Goal: Information Seeking & Learning: Compare options

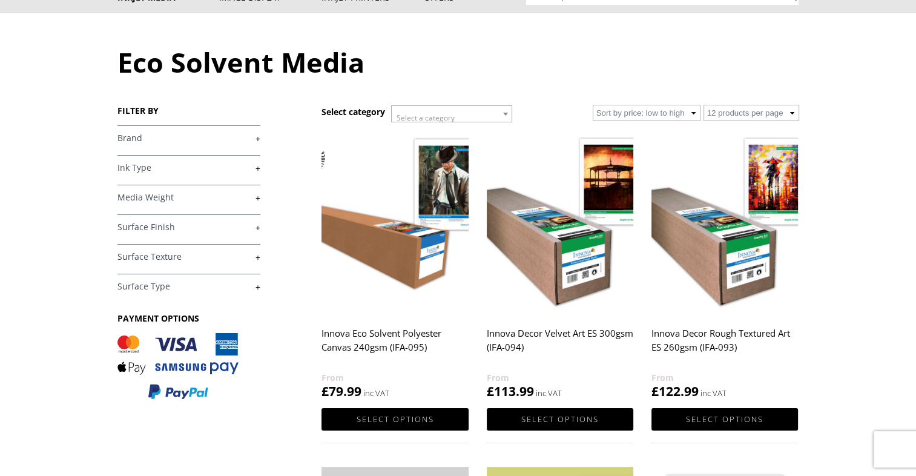
scroll to position [121, 0]
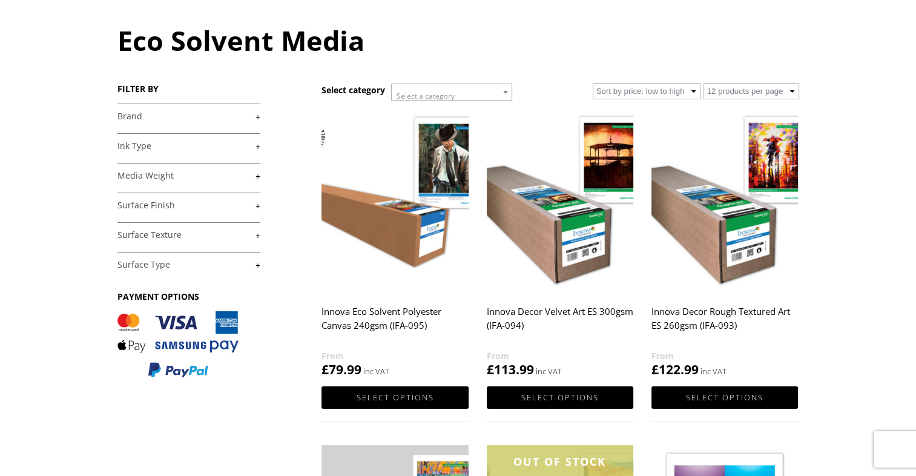
click at [185, 113] on link "+" at bounding box center [188, 117] width 143 height 12
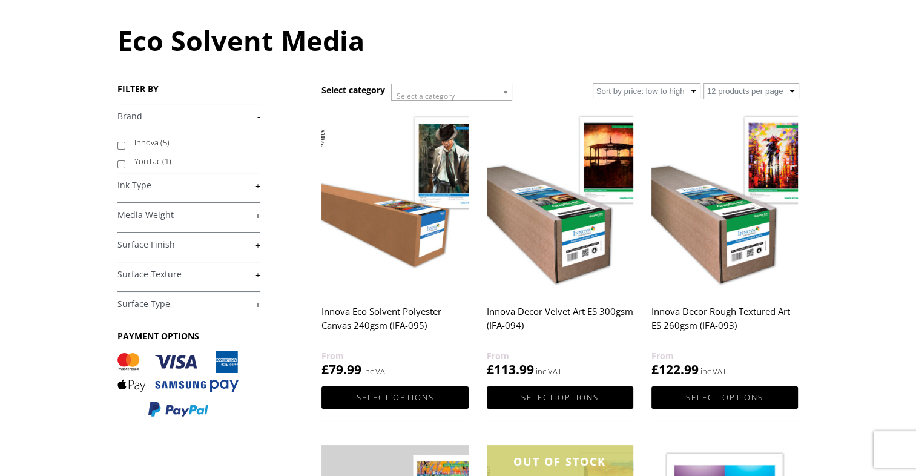
click at [183, 113] on link "-" at bounding box center [188, 117] width 143 height 12
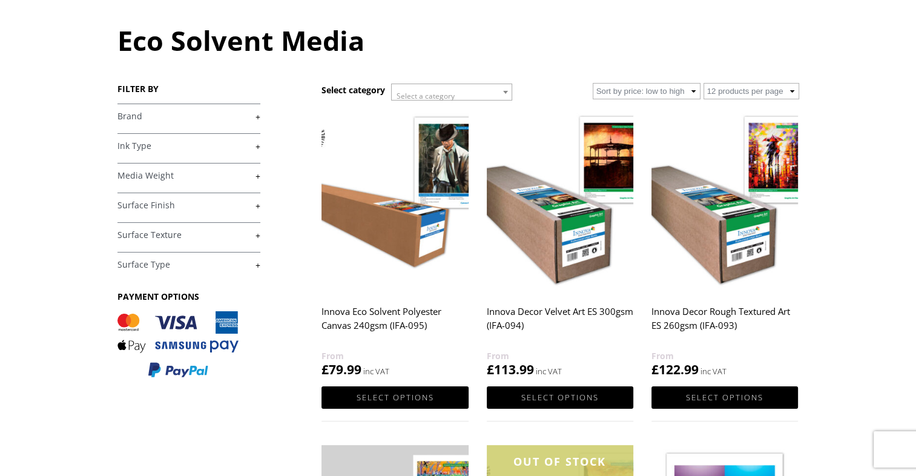
click at [182, 163] on h4 "Media Weight +" at bounding box center [188, 175] width 143 height 24
click at [168, 151] on link "+" at bounding box center [188, 146] width 143 height 12
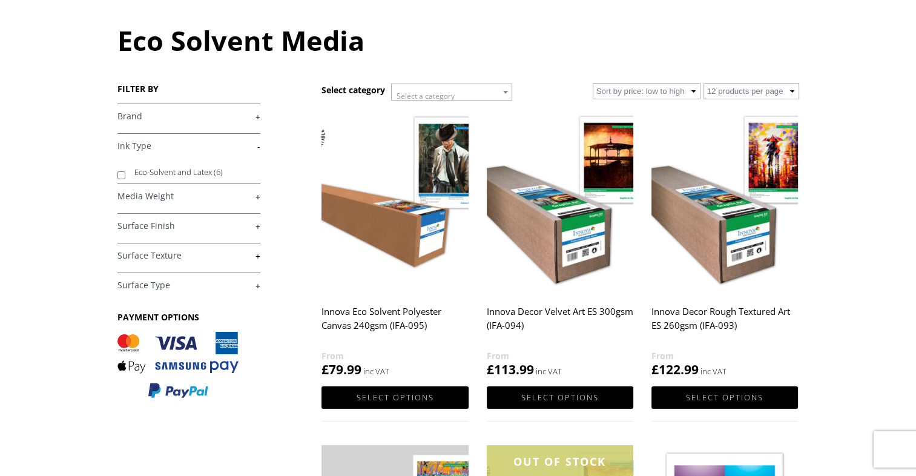
click at [168, 151] on link "-" at bounding box center [188, 146] width 143 height 12
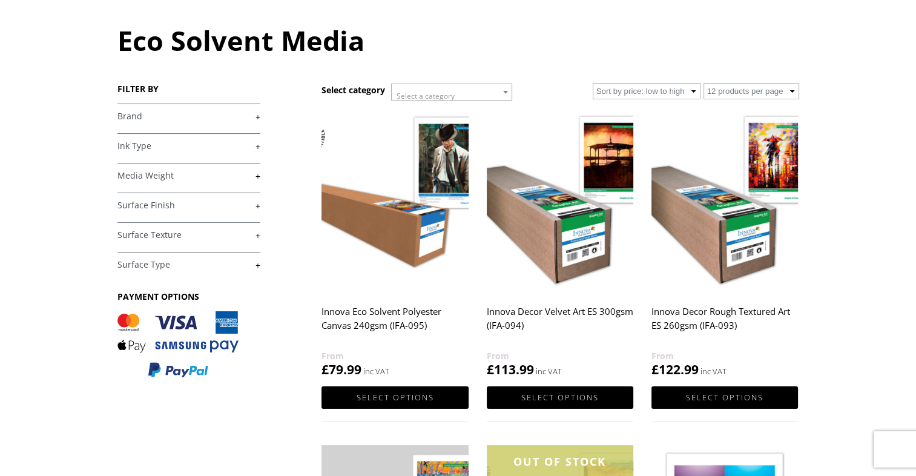
click at [179, 182] on h4 "Media Weight +" at bounding box center [188, 175] width 143 height 24
click at [142, 177] on link "+" at bounding box center [188, 176] width 143 height 12
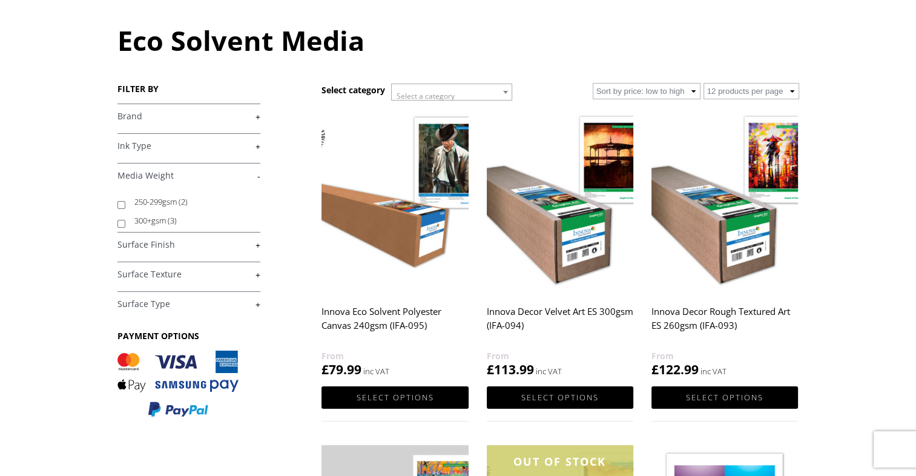
click at [142, 177] on link "-" at bounding box center [188, 176] width 143 height 12
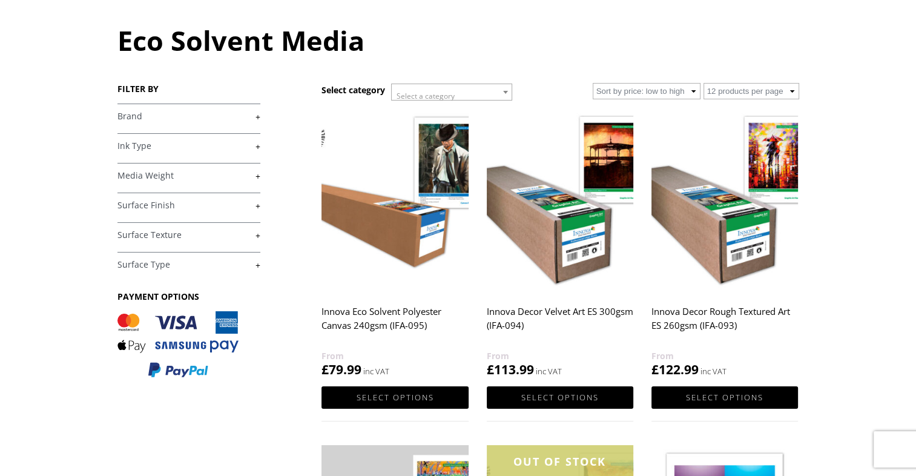
click at [147, 207] on link "+" at bounding box center [188, 206] width 143 height 12
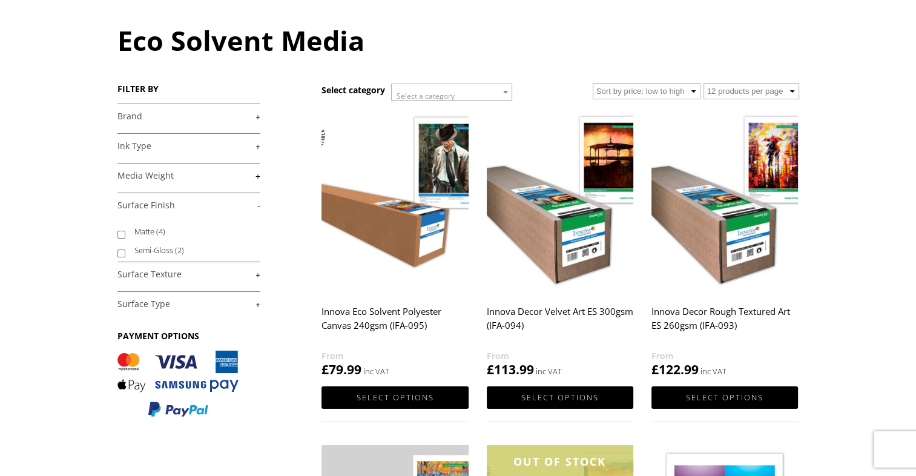
click at [142, 205] on link "-" at bounding box center [188, 206] width 143 height 12
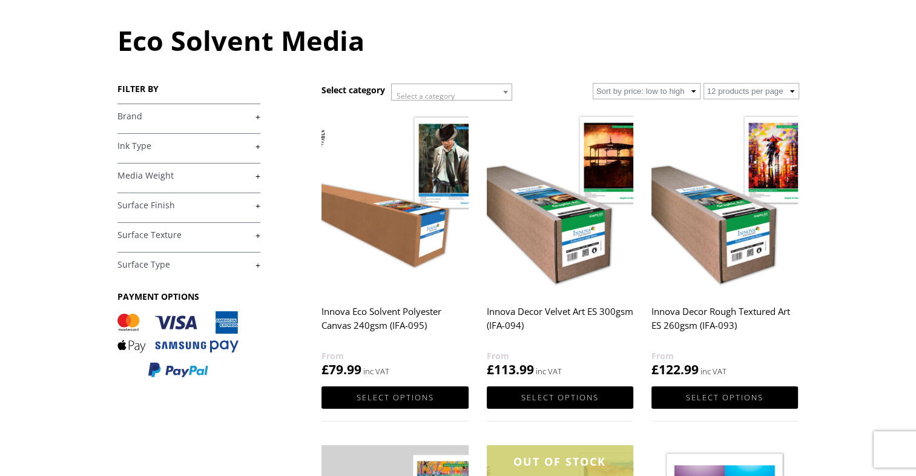
click at [145, 242] on h4 "Surface Texture +" at bounding box center [188, 234] width 143 height 24
click at [145, 237] on link "+" at bounding box center [188, 235] width 143 height 12
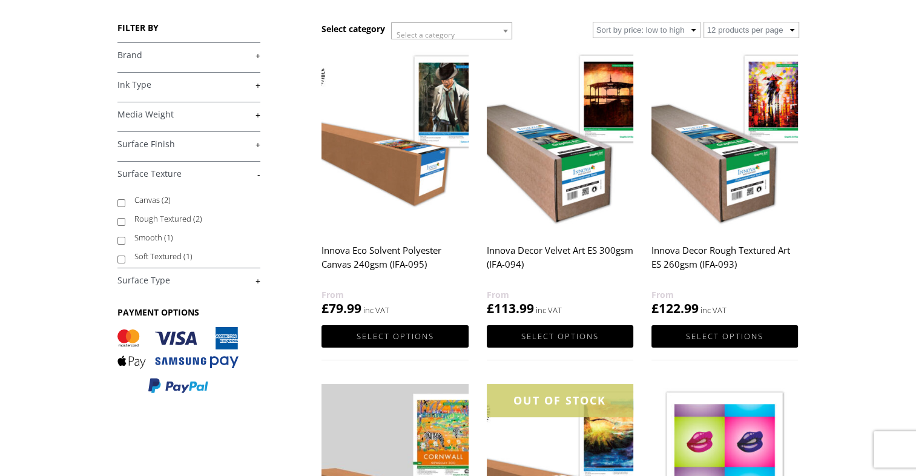
scroll to position [182, 0]
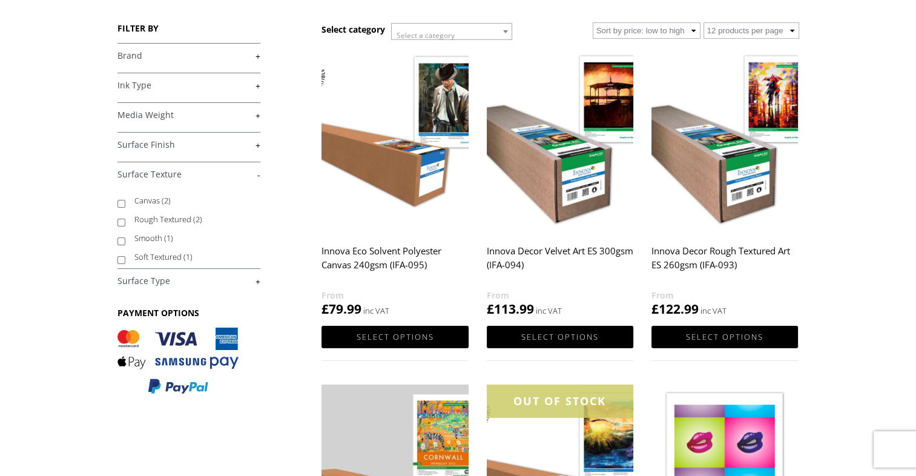
click at [145, 277] on link "+" at bounding box center [188, 281] width 143 height 12
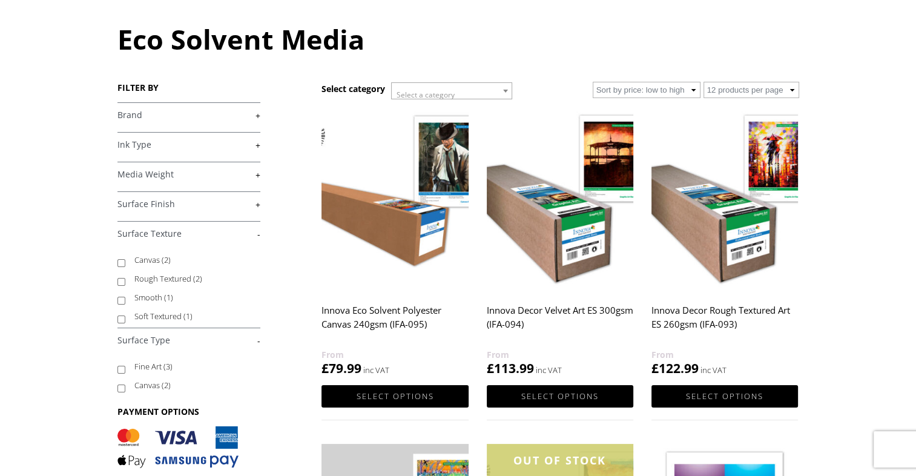
scroll to position [121, 0]
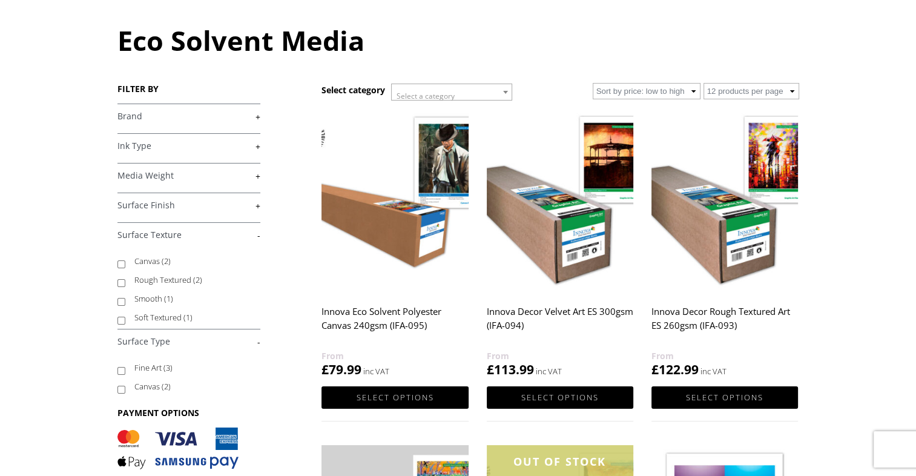
click at [501, 311] on h2 "Innova Decor Velvet Art ES 300gsm (IFA-094)" at bounding box center [560, 324] width 146 height 48
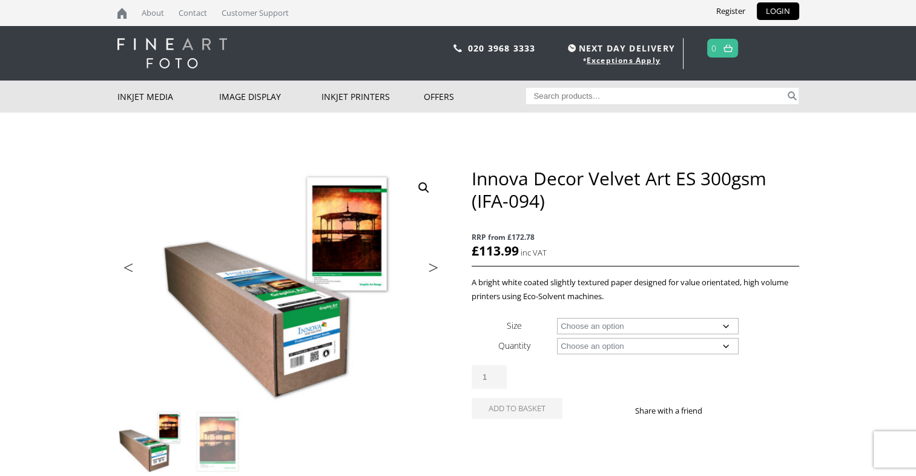
click at [436, 265] on link "Next" at bounding box center [427, 270] width 34 height 11
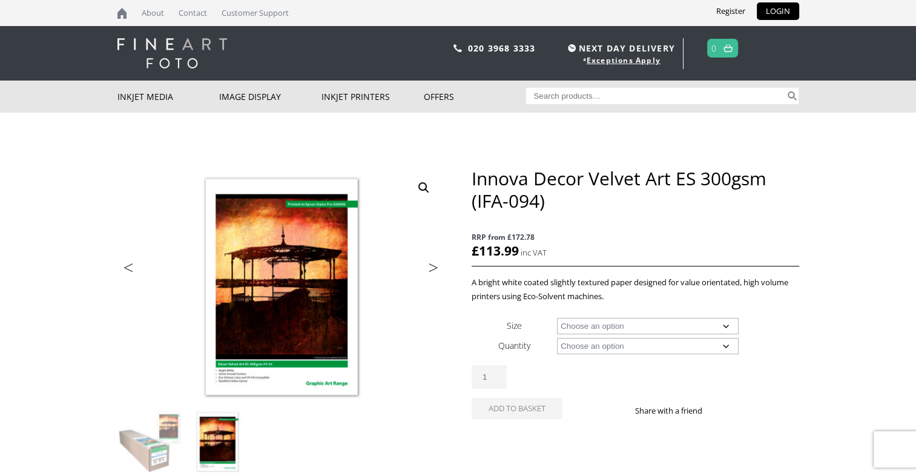
click at [288, 283] on img at bounding box center [274, 292] width 648 height 478
drag, startPoint x: 606, startPoint y: 327, endPoint x: 598, endPoint y: 327, distance: 7.9
click at [603, 327] on select "Choose an option 30" Wide Roll 54" Wide Roll 60" Wide Roll" at bounding box center [648, 326] width 182 height 16
click at [557, 318] on select "Choose an option 30" Wide Roll 54" Wide Roll 60" Wide Roll" at bounding box center [648, 326] width 182 height 16
select select "30-wide-roll"
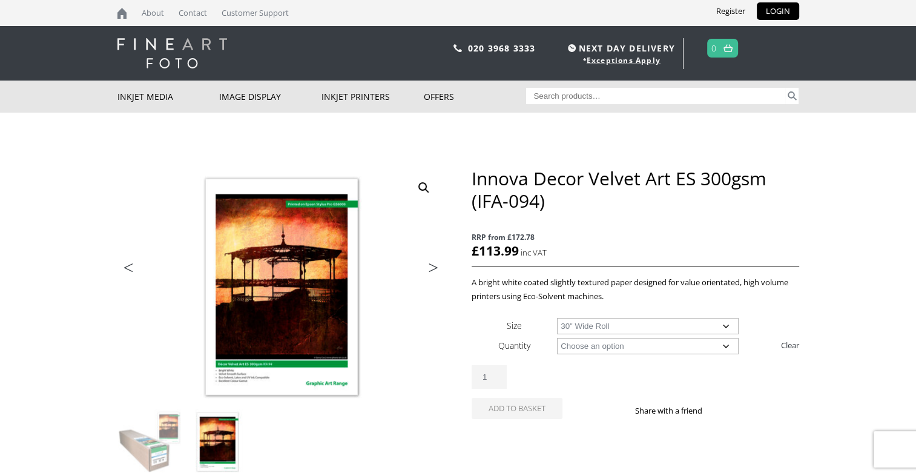
click at [582, 338] on select "Choose an option 25m" at bounding box center [648, 346] width 182 height 16
select select "25m"
click at [557, 338] on select "Choose an option 25m" at bounding box center [648, 346] width 182 height 16
select select "30-wide-roll"
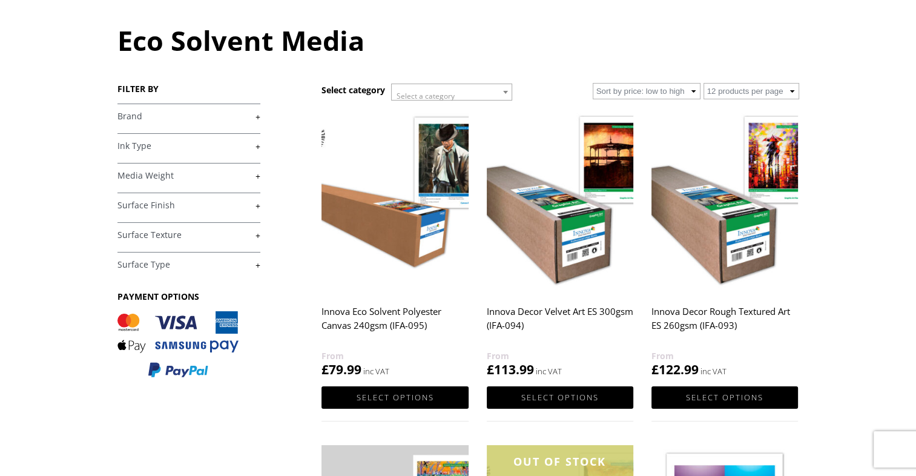
click at [707, 323] on h2 "Innova Decor Rough Textured Art ES 260gsm (IFA-093)" at bounding box center [724, 324] width 146 height 48
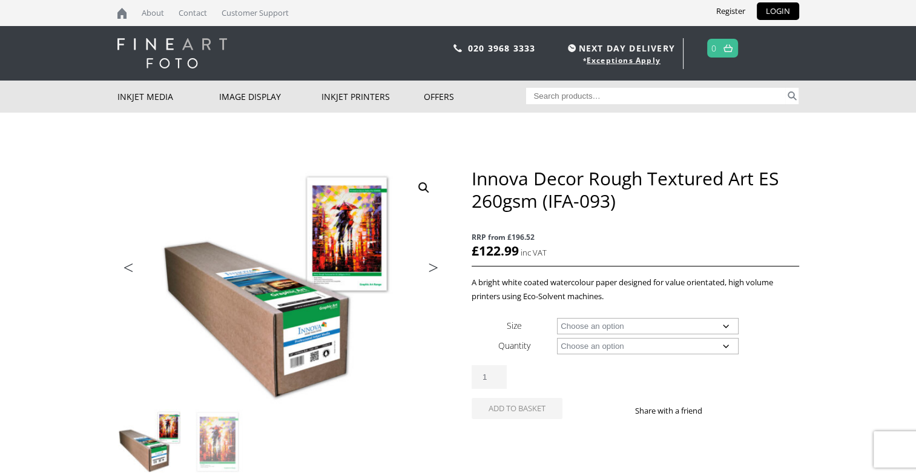
click at [605, 323] on select "Choose an option 30" Wide Roll 54" Wide Roll 60" Wide Roll" at bounding box center [648, 326] width 182 height 16
click at [557, 318] on select "Choose an option 30" Wide Roll 54" Wide Roll 60" Wide Roll" at bounding box center [648, 326] width 182 height 16
select select "30-wide-roll"
click at [577, 343] on select "Choose an option 25m" at bounding box center [648, 346] width 182 height 16
select select "25m"
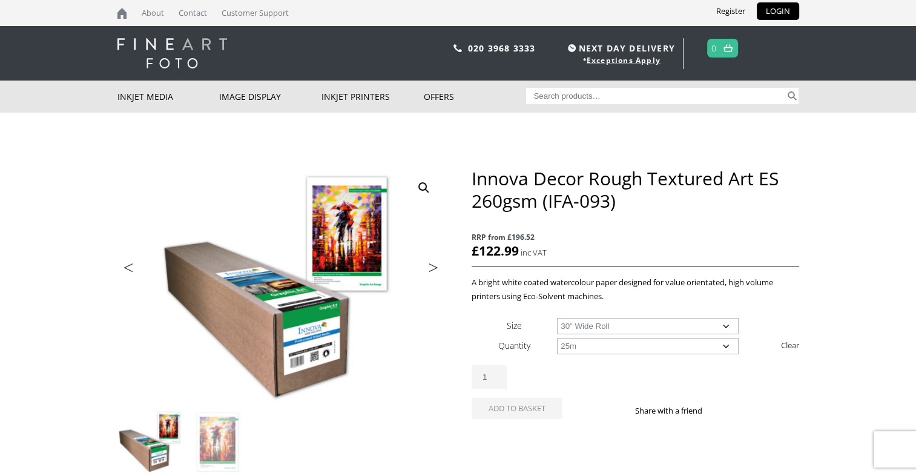
click at [557, 338] on select "Choose an option 25m" at bounding box center [648, 346] width 182 height 16
select select "30-wide-roll"
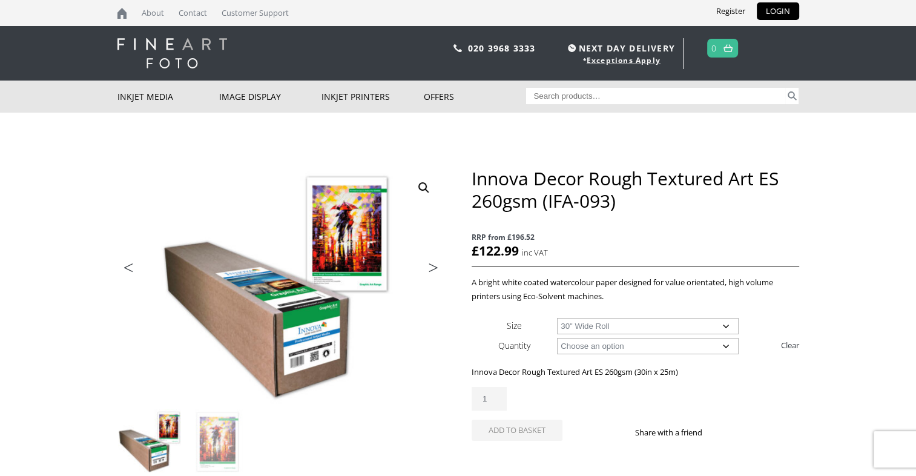
click at [429, 266] on link "Next" at bounding box center [427, 270] width 34 height 11
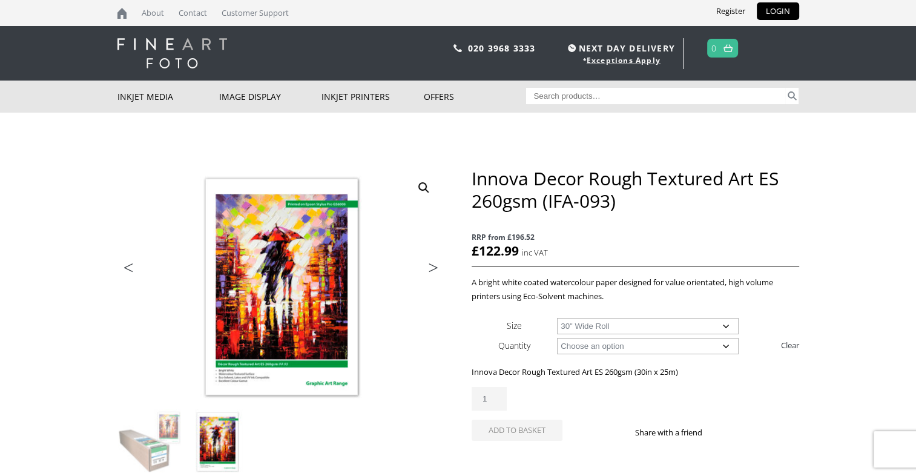
click at [424, 185] on link "🔍" at bounding box center [424, 188] width 22 height 22
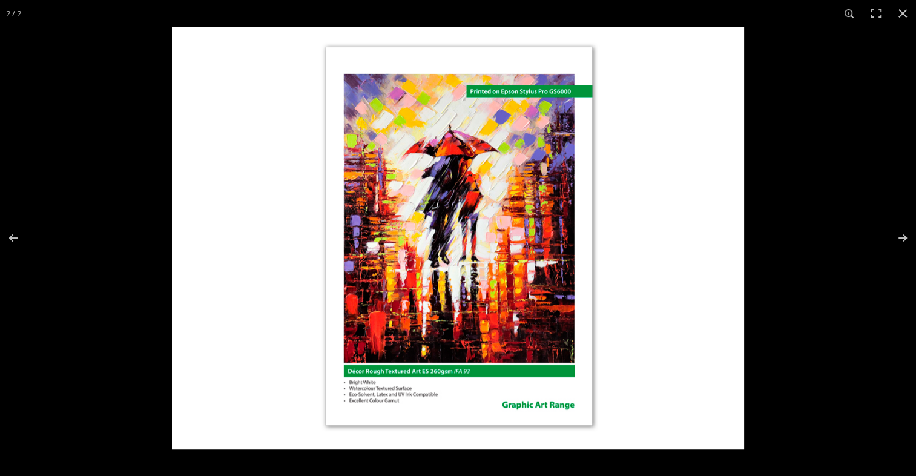
click at [393, 372] on img "Full screen image" at bounding box center [458, 238] width 572 height 422
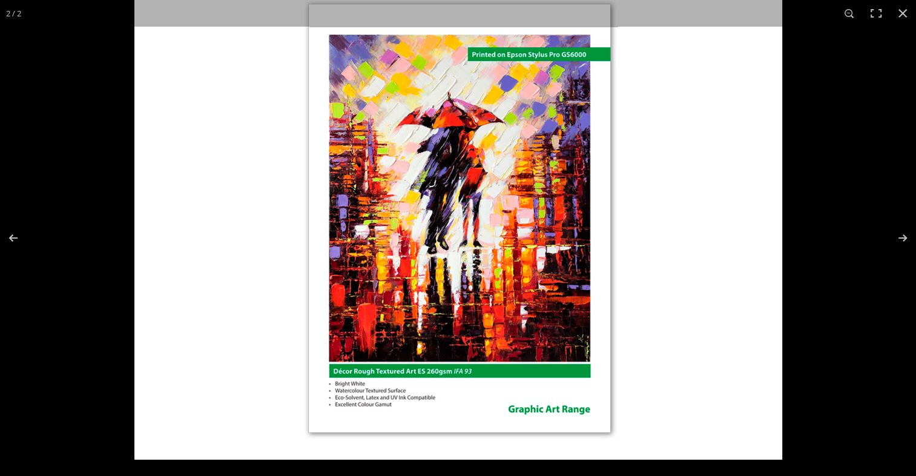
click at [381, 360] on img "Full screen image" at bounding box center [458, 220] width 648 height 478
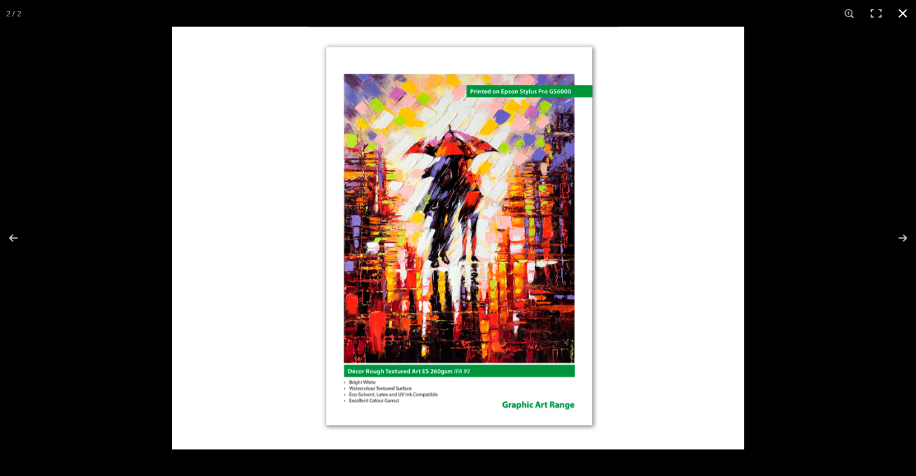
click at [901, 13] on button "Close (Esc)" at bounding box center [902, 13] width 27 height 27
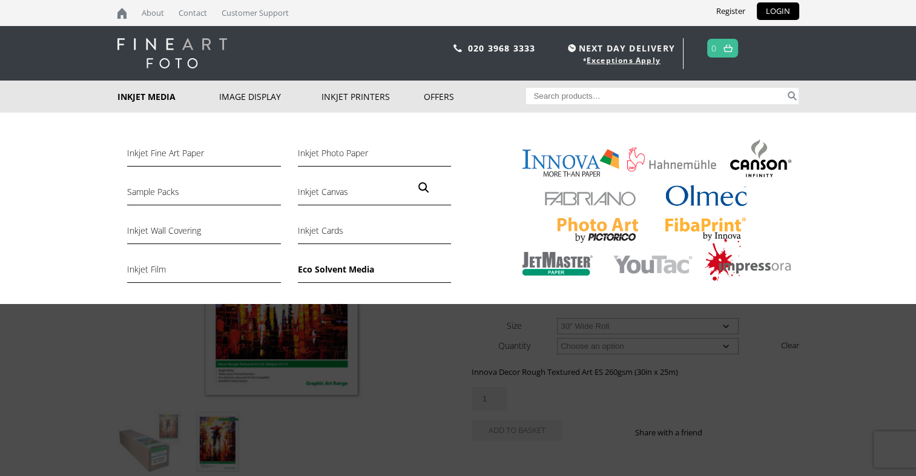
click at [321, 269] on link "Eco Solvent Media" at bounding box center [374, 272] width 153 height 21
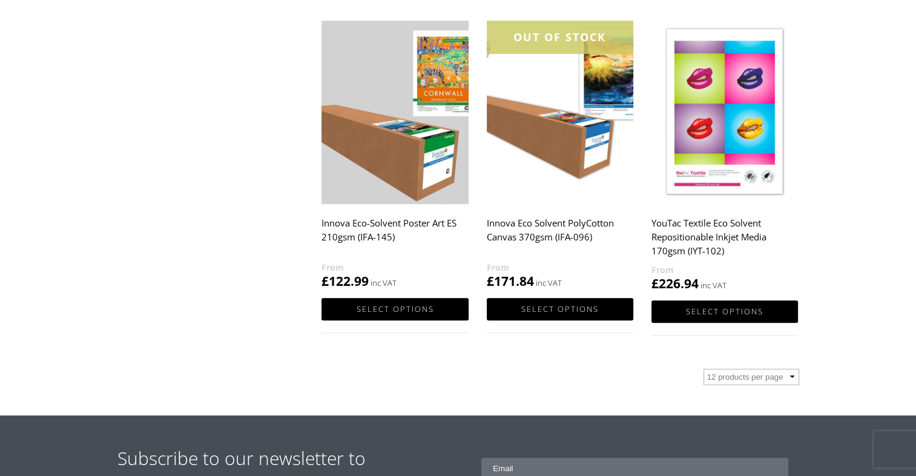
scroll to position [545, 0]
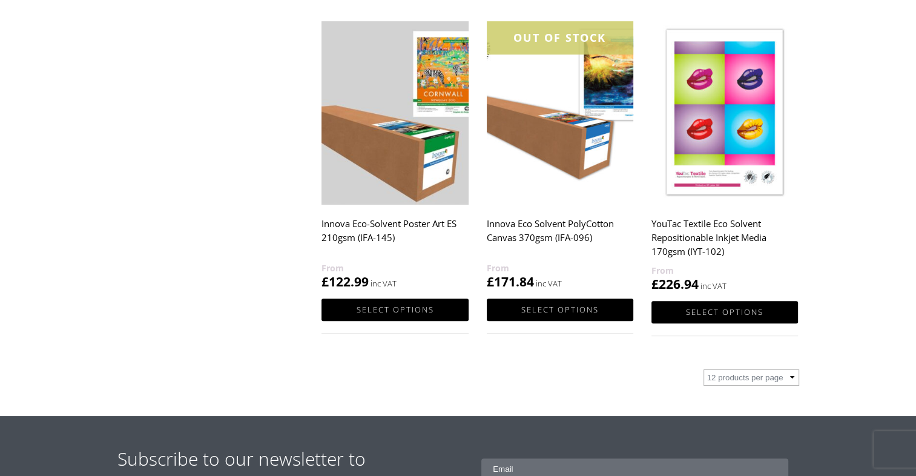
click at [673, 232] on h2 "YouTac Textile Eco Solvent Repositionable Inkjet Media 170gsm (IYT-102)" at bounding box center [724, 237] width 146 height 51
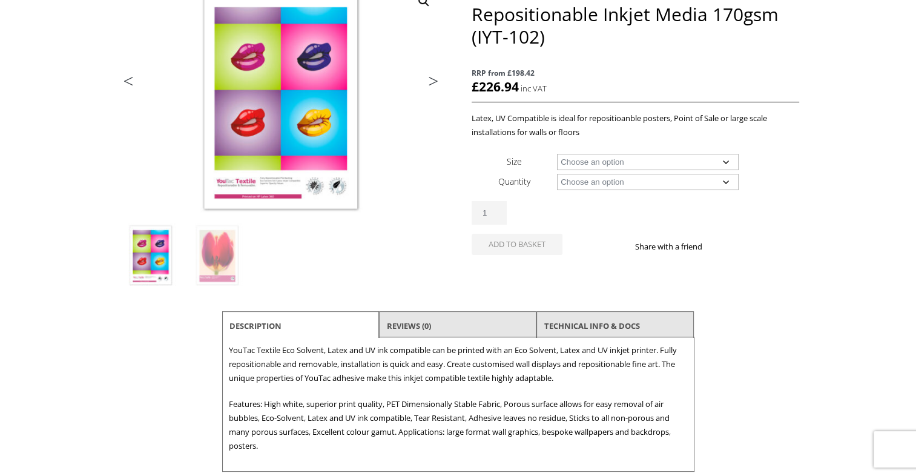
scroll to position [182, 0]
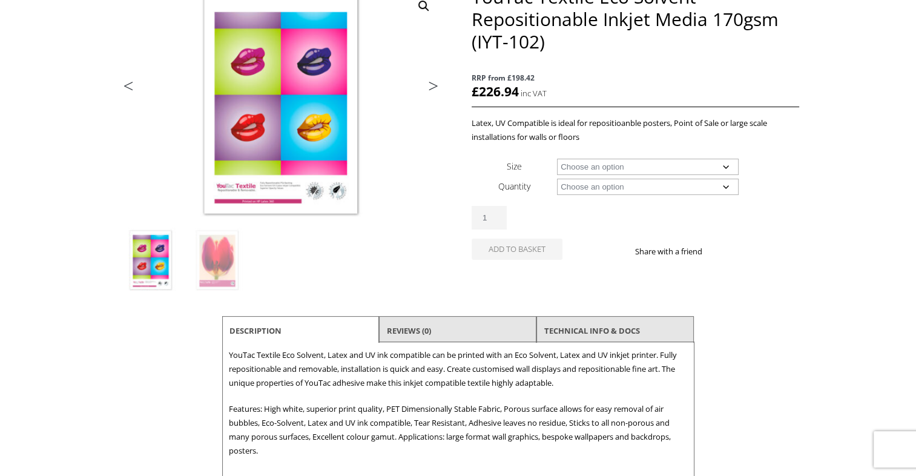
click at [467, 327] on li "Reviews (0)" at bounding box center [457, 330] width 157 height 29
click at [554, 329] on link "TECHNICAL INFO & DOCS" at bounding box center [592, 331] width 96 height 22
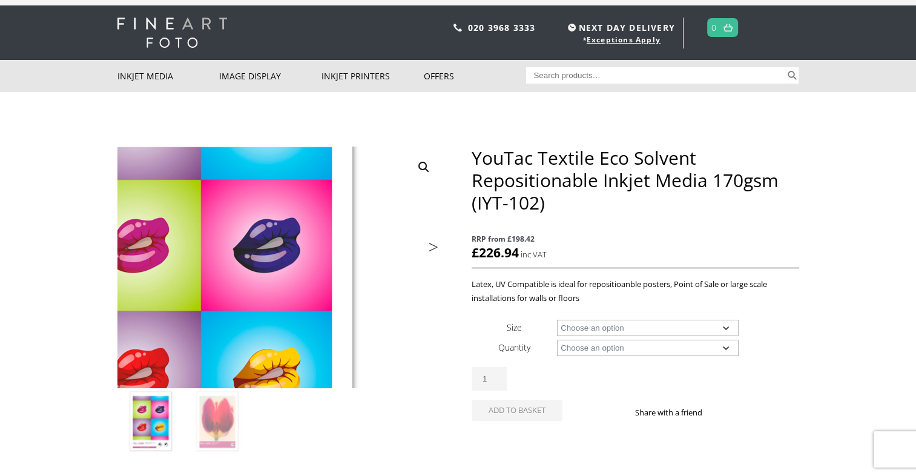
scroll to position [0, 0]
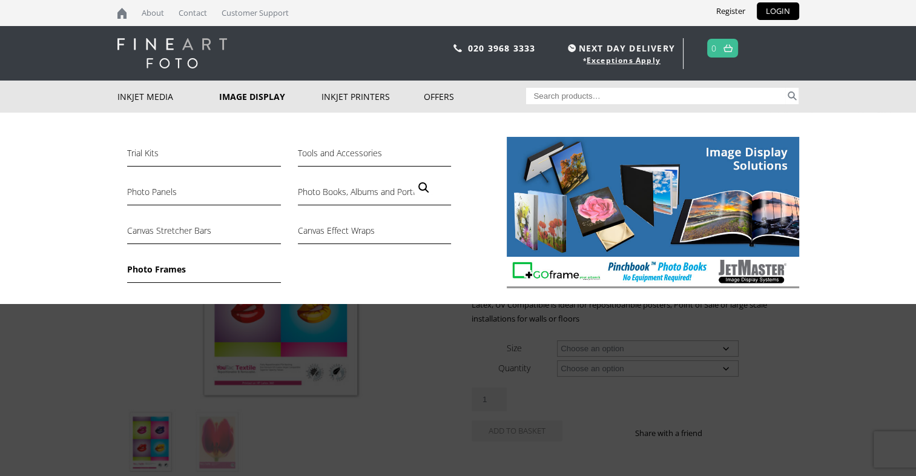
click at [167, 264] on link "Photo Frames" at bounding box center [203, 272] width 153 height 21
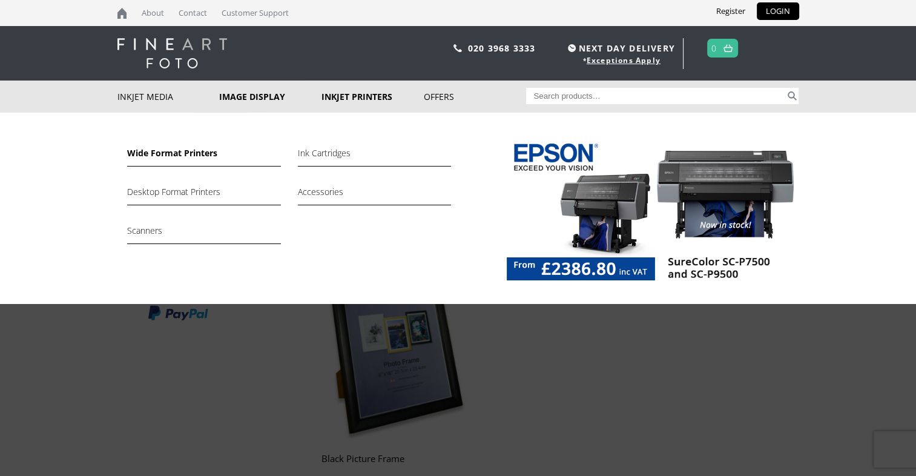
click at [165, 157] on link "Wide Format Printers" at bounding box center [203, 156] width 153 height 21
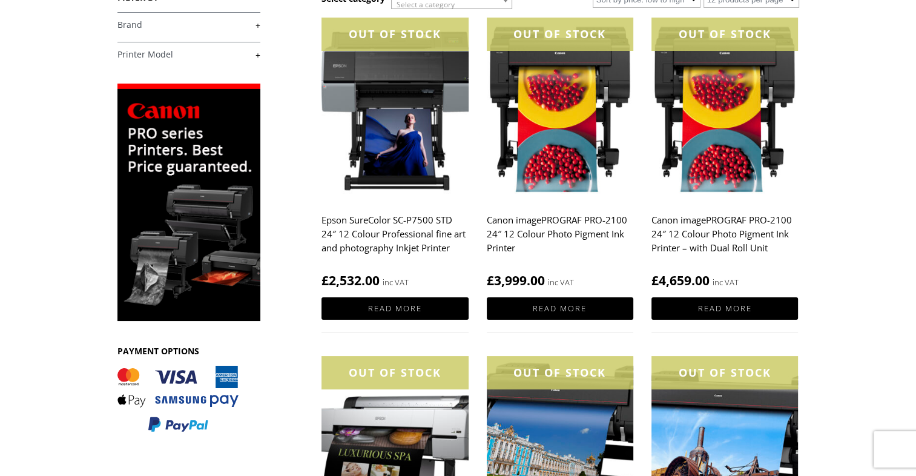
scroll to position [61, 0]
